Goal: Task Accomplishment & Management: Manage account settings

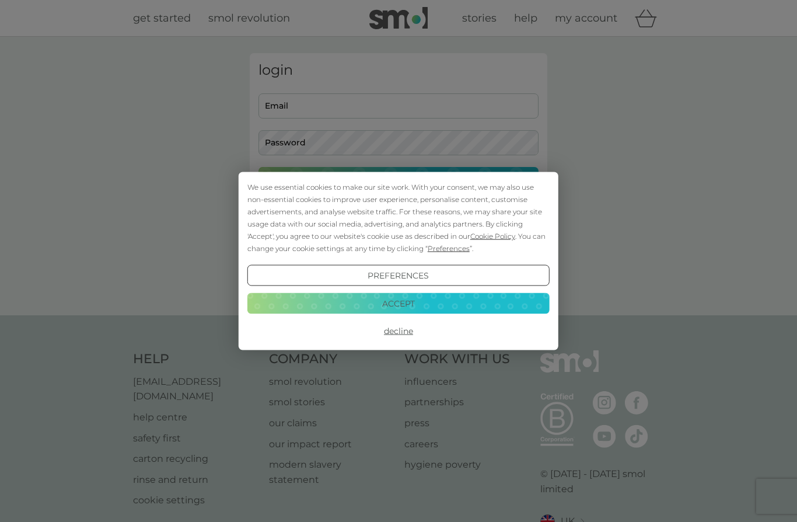
click at [479, 109] on div "We use essential cookies to make our site work. With your consent, we may also …" at bounding box center [398, 261] width 797 height 522
click at [455, 305] on button "Accept" at bounding box center [399, 302] width 302 height 21
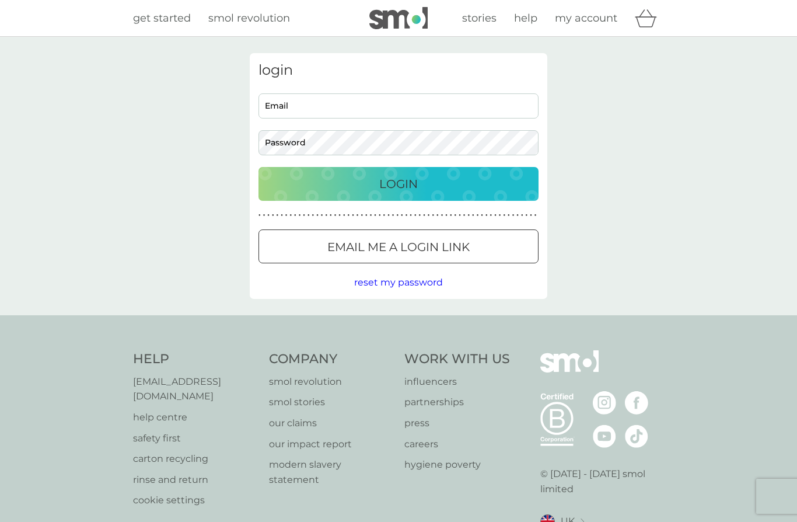
click at [438, 114] on input "Email" at bounding box center [399, 105] width 280 height 25
type input "[EMAIL_ADDRESS][DOMAIN_NAME]"
click at [399, 183] on button "Login" at bounding box center [399, 184] width 280 height 34
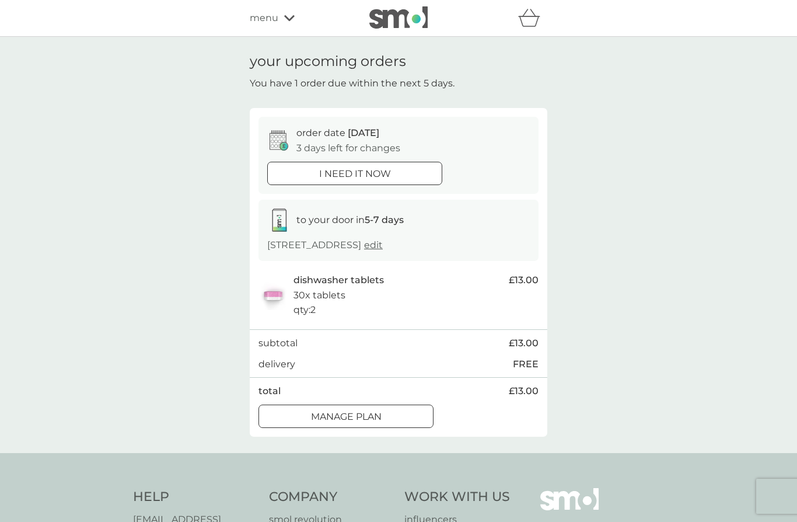
click at [335, 134] on p "order date 12 Sep" at bounding box center [338, 133] width 83 height 15
click at [276, 137] on icon at bounding box center [276, 137] width 4 height 4
click at [397, 411] on div "Manage plan" at bounding box center [346, 416] width 174 height 15
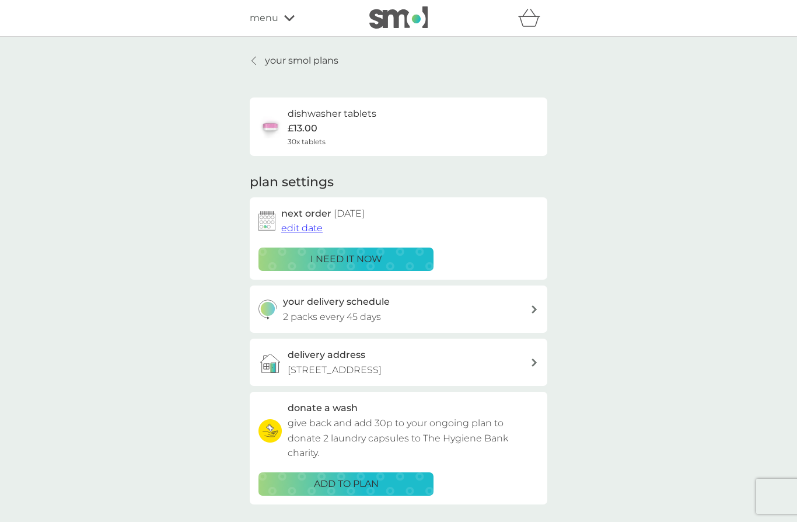
click at [302, 232] on button "edit date" at bounding box center [301, 228] width 41 height 15
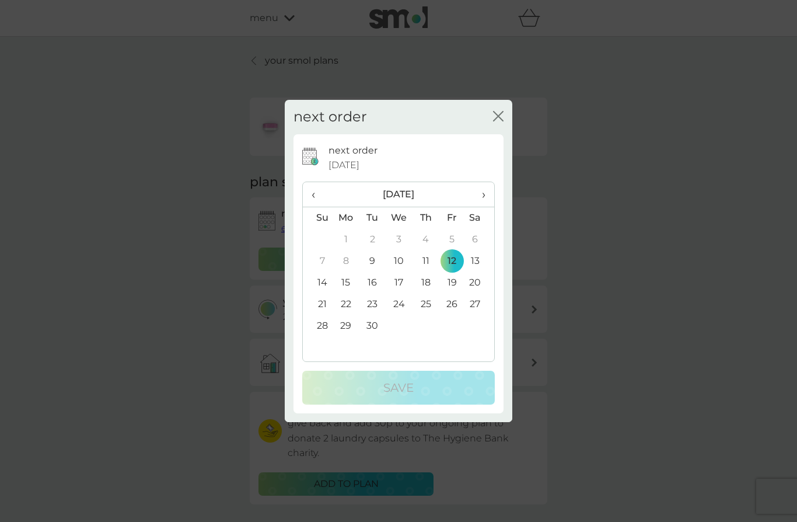
click at [486, 196] on span "›" at bounding box center [480, 194] width 12 height 25
click at [455, 243] on td "3" at bounding box center [452, 240] width 26 height 22
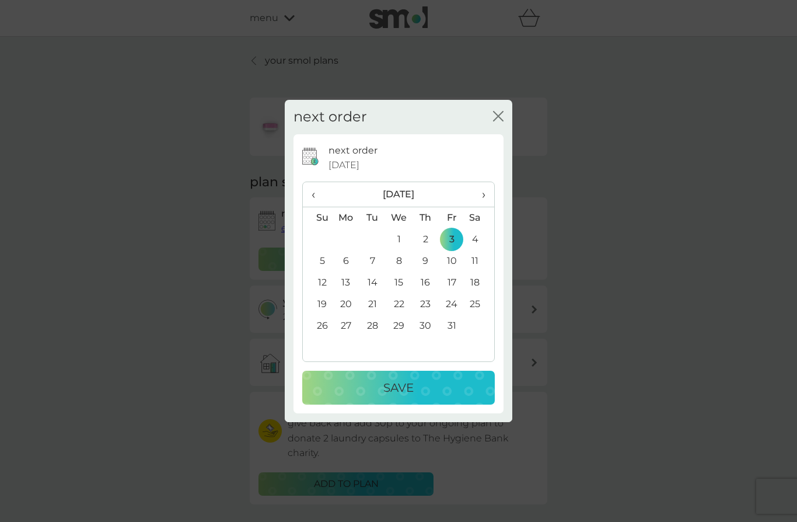
click at [429, 387] on div "Save" at bounding box center [398, 387] width 169 height 19
